Goal: Information Seeking & Learning: Learn about a topic

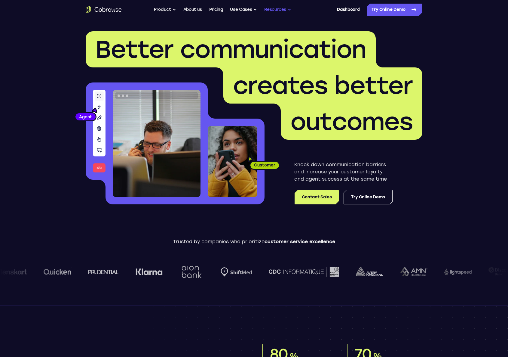
click at [278, 6] on button "Resources" at bounding box center [277, 10] width 27 height 12
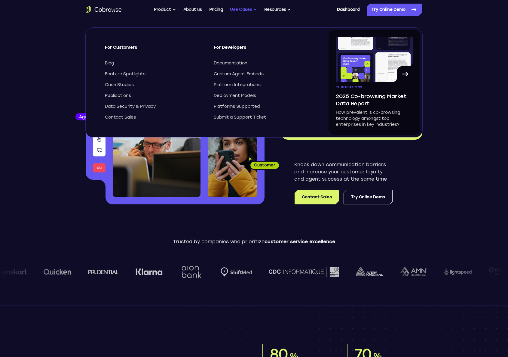
click at [234, 12] on button "Use Cases" at bounding box center [243, 10] width 27 height 12
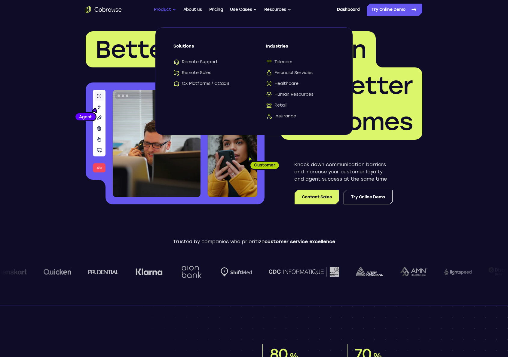
click at [167, 11] on button "Product" at bounding box center [165, 10] width 22 height 12
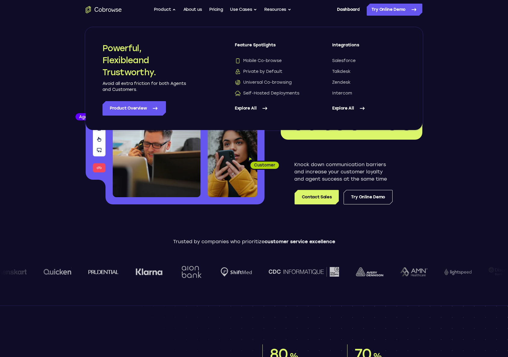
click at [251, 108] on link "Explore All" at bounding box center [271, 108] width 73 height 14
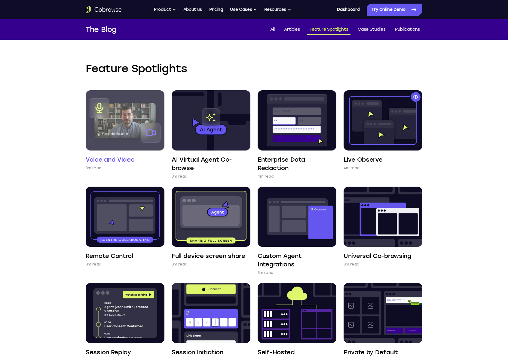
click at [148, 106] on img at bounding box center [125, 120] width 79 height 60
